Goal: Transaction & Acquisition: Purchase product/service

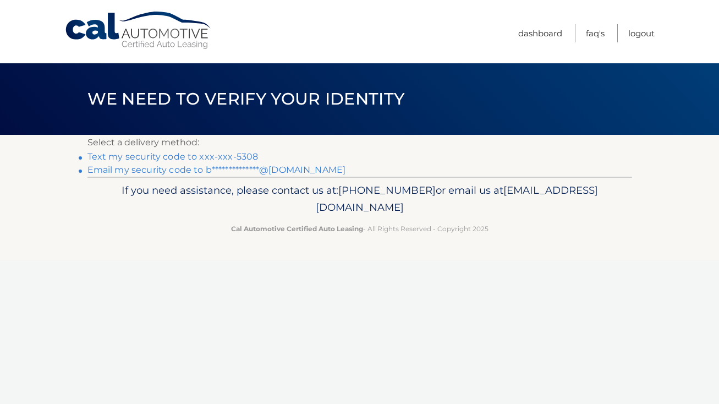
click at [253, 152] on link "Text my security code to xxx-xxx-5308" at bounding box center [173, 156] width 171 height 10
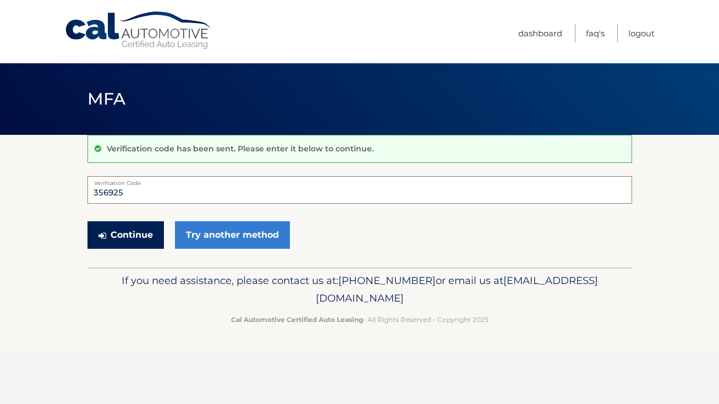
type input "356925"
click at [125, 234] on button "Continue" at bounding box center [126, 235] width 76 height 28
click at [140, 233] on button "Continue" at bounding box center [126, 235] width 76 height 28
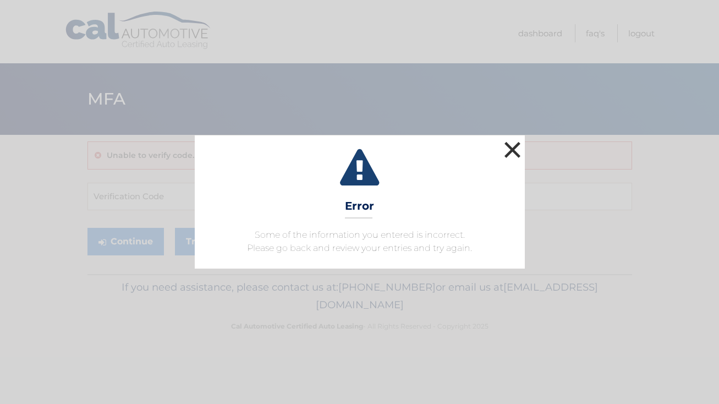
click at [515, 149] on button "×" at bounding box center [513, 150] width 22 height 22
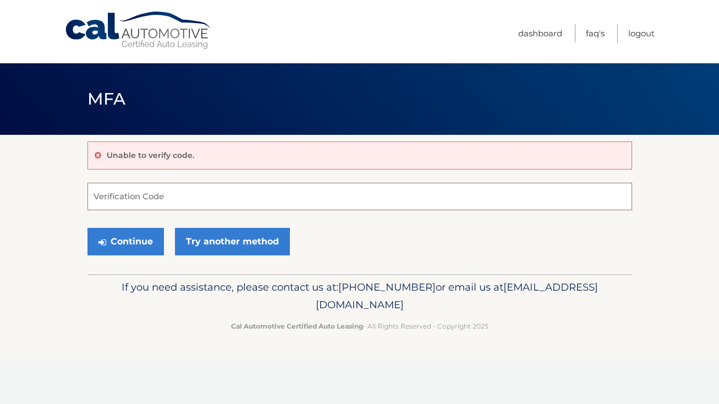
click at [260, 200] on input "Verification Code" at bounding box center [360, 197] width 545 height 28
type input "356925"
click at [138, 239] on button "Continue" at bounding box center [126, 242] width 76 height 28
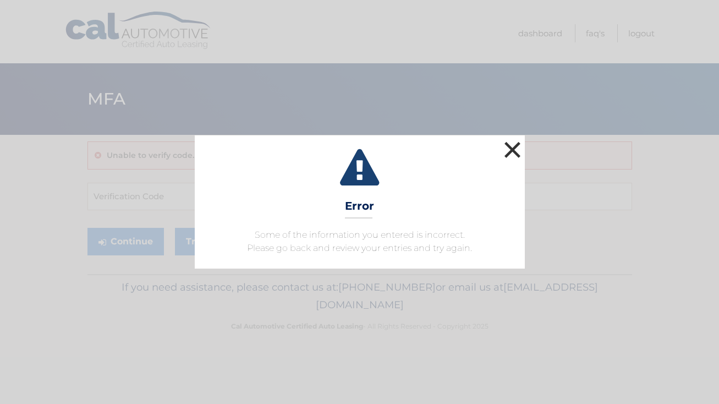
click at [513, 147] on button "×" at bounding box center [513, 150] width 22 height 22
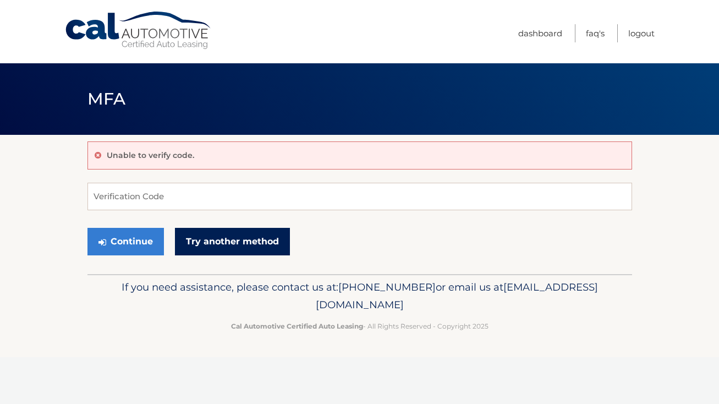
click at [239, 234] on link "Try another method" at bounding box center [232, 242] width 115 height 28
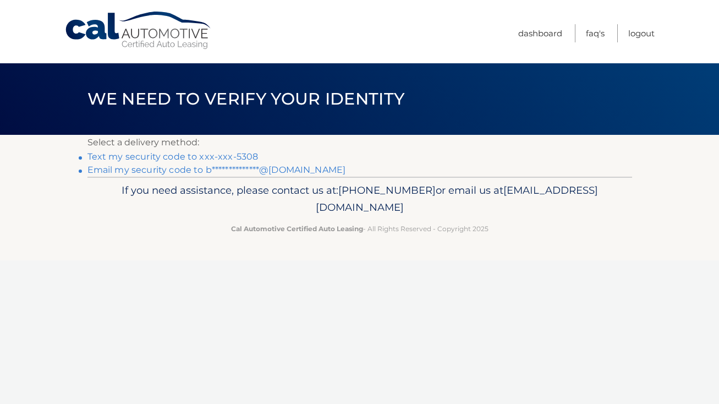
click at [210, 158] on link "Text my security code to xxx-xxx-5308" at bounding box center [173, 156] width 171 height 10
click at [187, 160] on link "Text my security code to xxx-xxx-5308" at bounding box center [173, 156] width 171 height 10
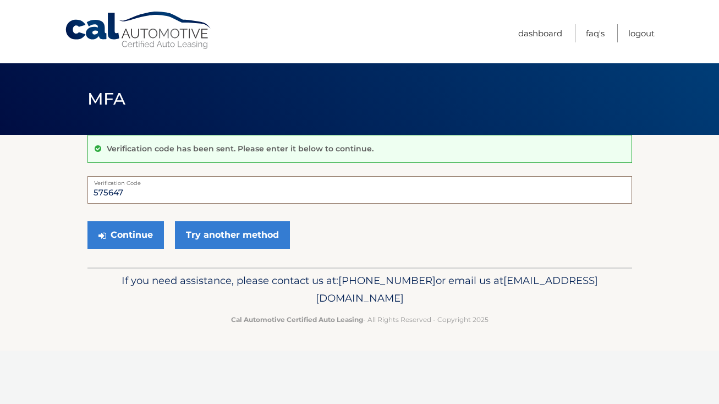
type input "575647"
click at [125, 234] on button "Continue" at bounding box center [126, 235] width 76 height 28
click at [137, 237] on button "Continue" at bounding box center [126, 235] width 76 height 28
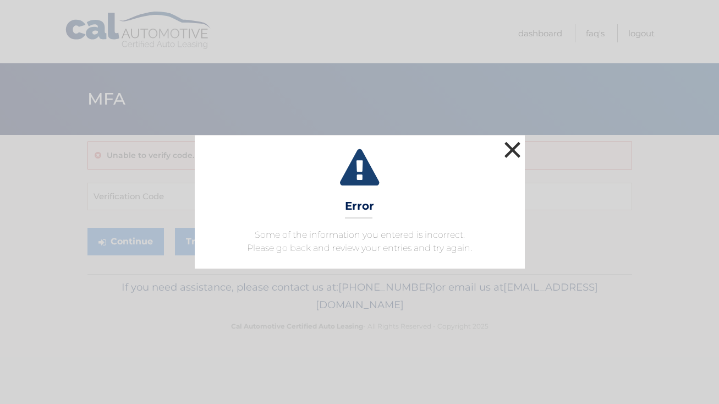
click at [506, 149] on button "×" at bounding box center [513, 150] width 22 height 22
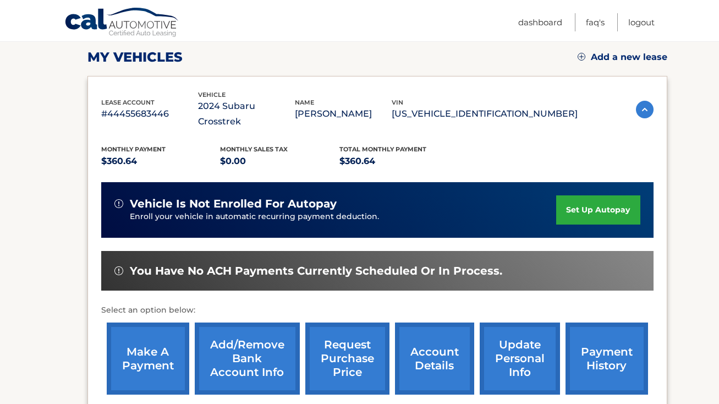
scroll to position [150, 0]
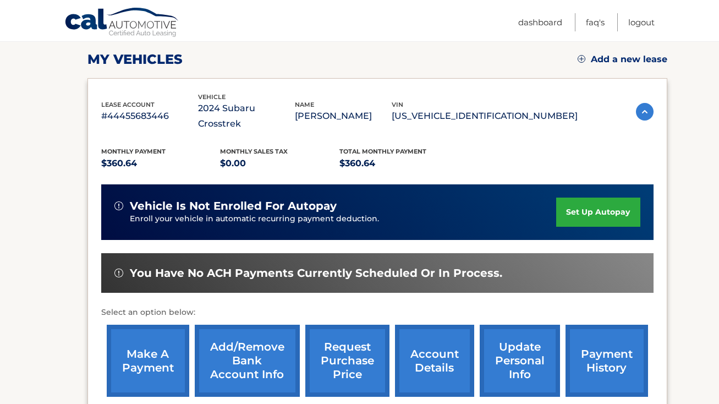
click at [165, 329] on link "make a payment" at bounding box center [148, 361] width 83 height 72
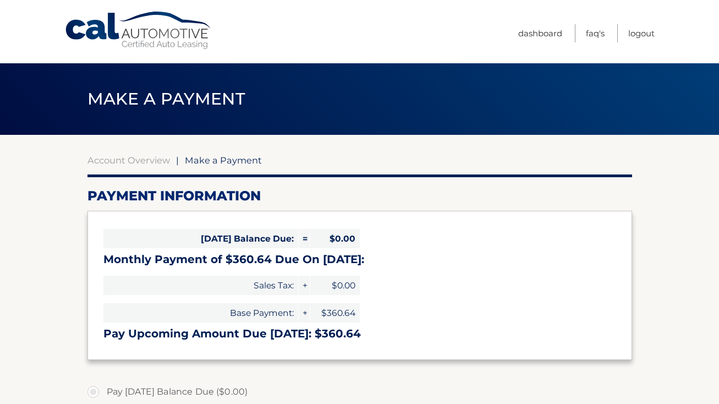
select select "NzhiNGNkMDgtZGY0Zi00YTM1LTljMTgtODY2OWUyNjhjNDQ1"
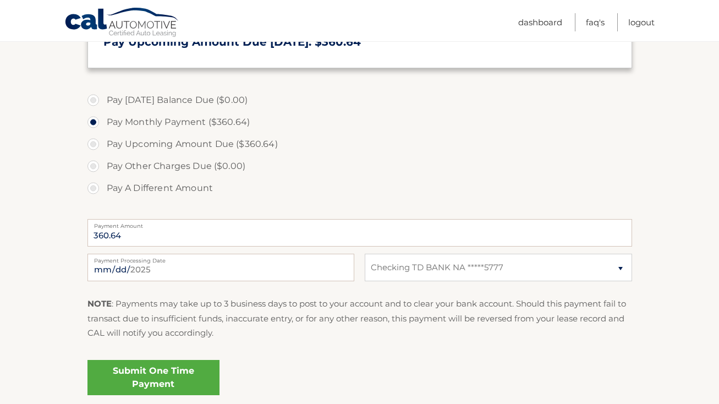
scroll to position [294, 0]
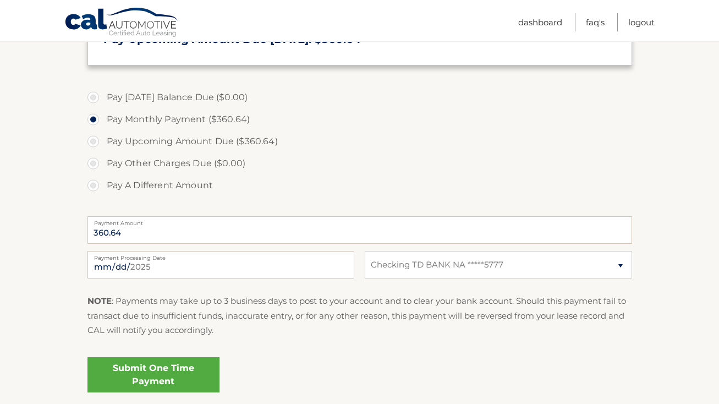
click at [163, 374] on link "Submit One Time Payment" at bounding box center [154, 374] width 132 height 35
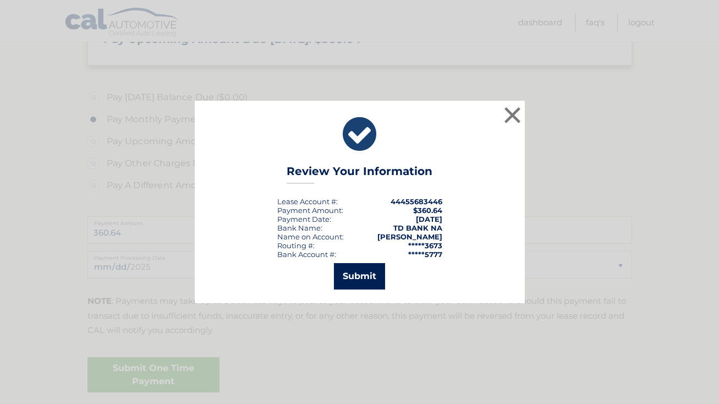
click at [356, 280] on button "Submit" at bounding box center [359, 276] width 51 height 26
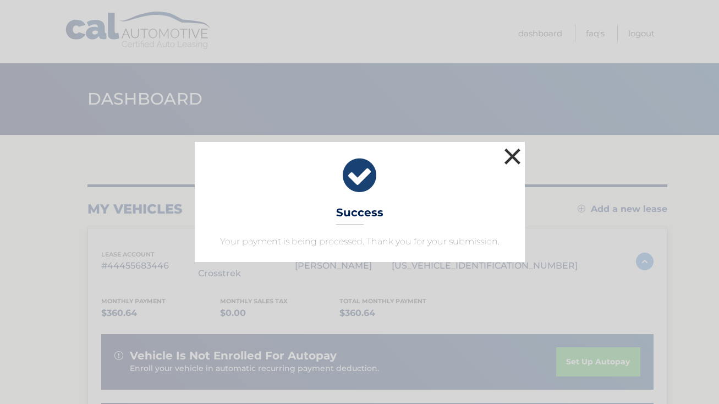
click at [508, 153] on button "×" at bounding box center [513, 156] width 22 height 22
